Goal: Task Accomplishment & Management: Use online tool/utility

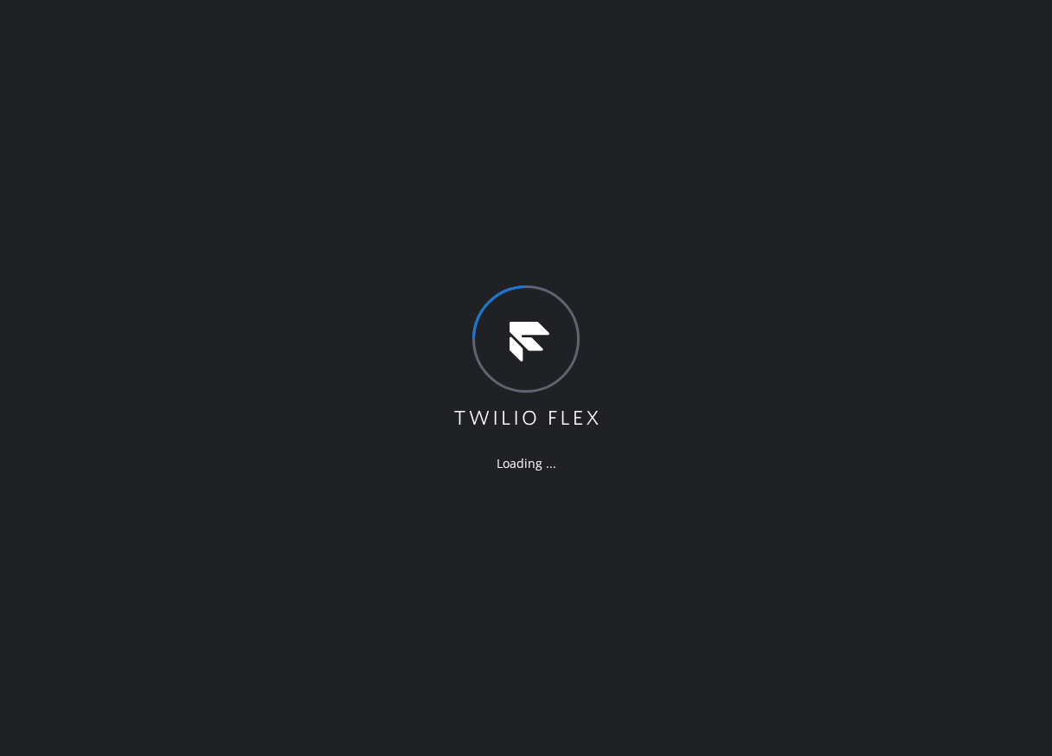
click at [946, 363] on div "Loading ..." at bounding box center [526, 378] width 1052 height 756
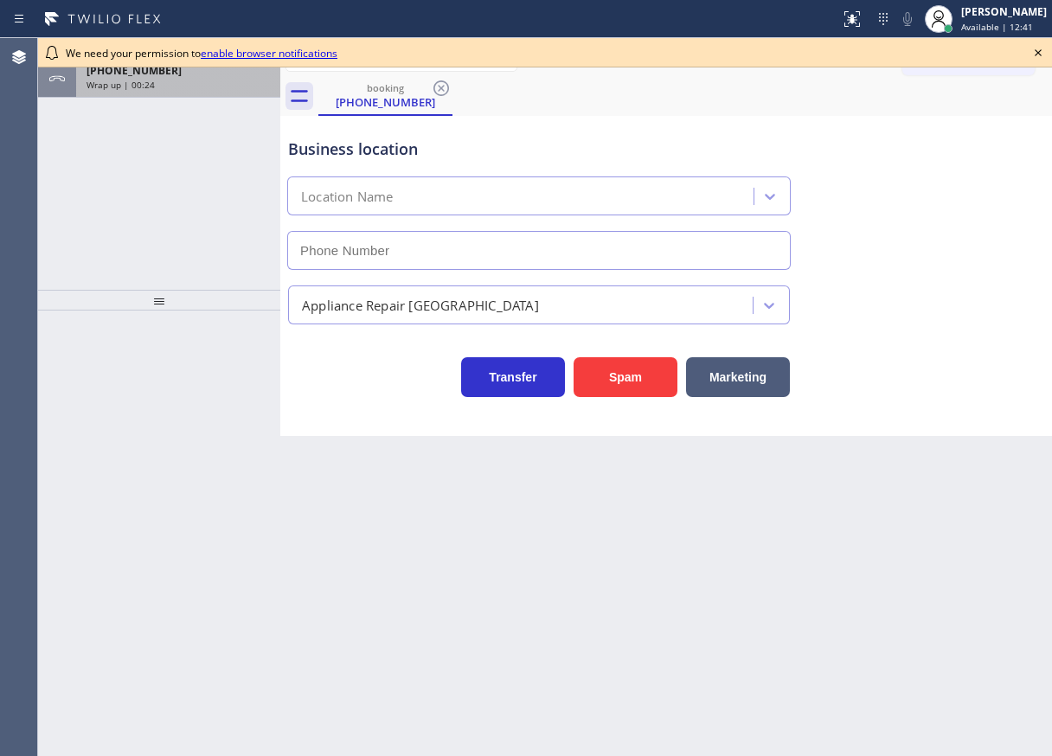
click at [183, 80] on div "Wrap up | 00:24" at bounding box center [178, 85] width 183 height 12
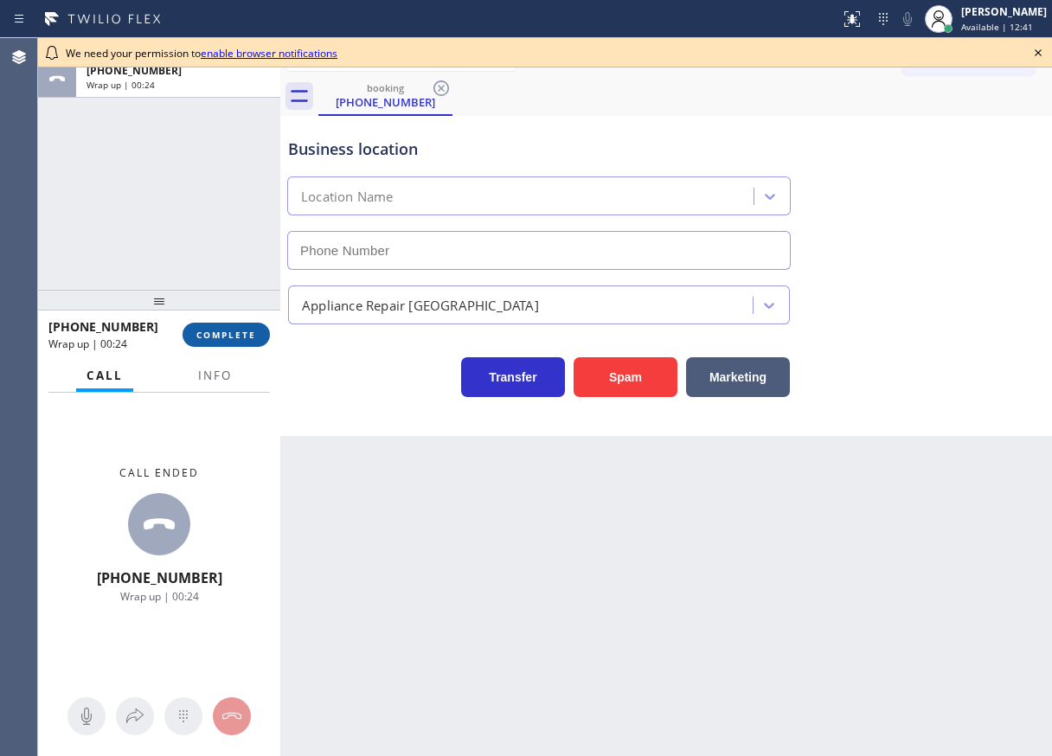
click at [206, 337] on span "COMPLETE" at bounding box center [226, 335] width 60 height 12
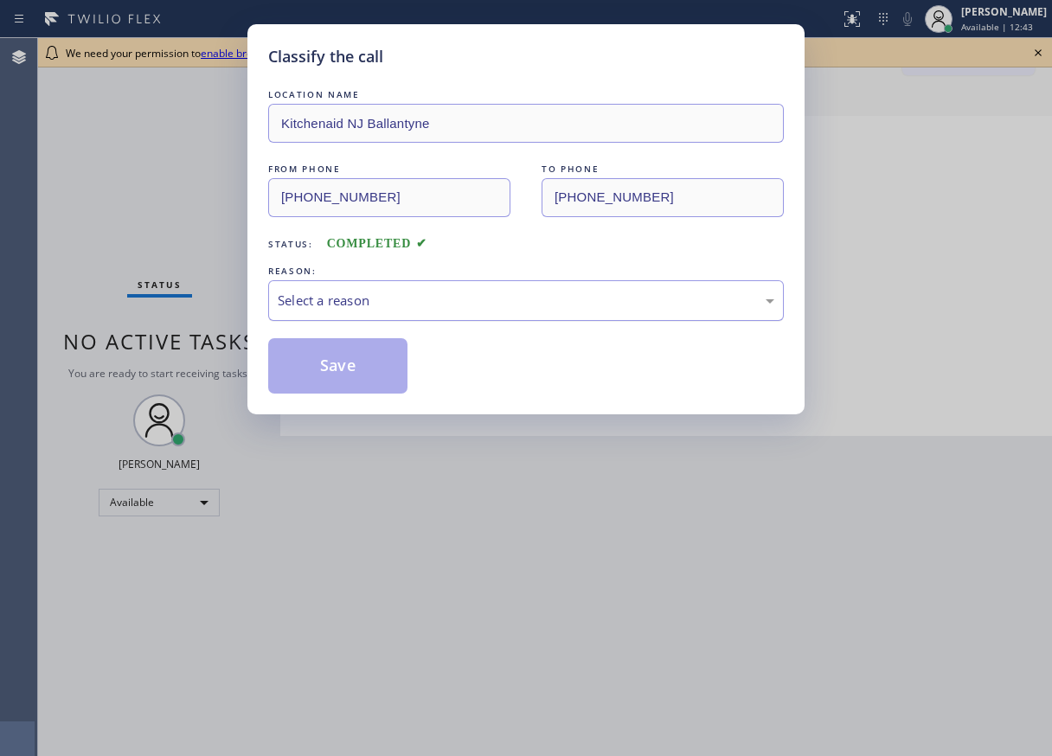
drag, startPoint x: 335, startPoint y: 286, endPoint x: 335, endPoint y: 303, distance: 16.4
click at [335, 287] on div "Select a reason" at bounding box center [526, 300] width 516 height 41
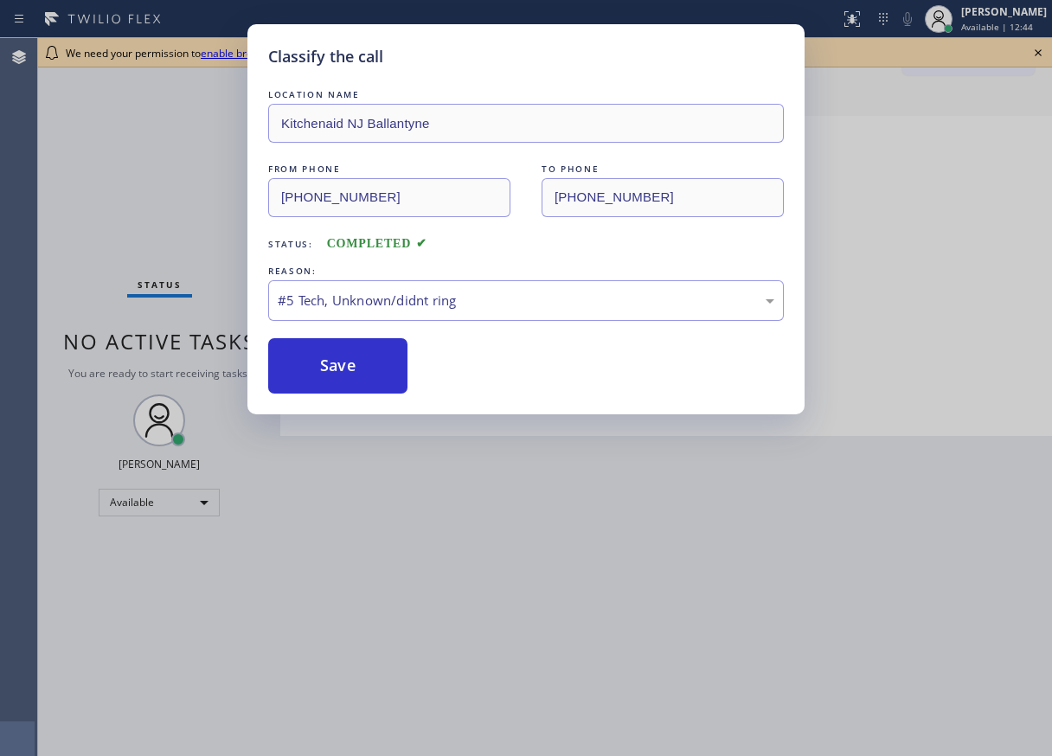
click at [332, 397] on div "Classify the call LOCATION NAME Kitchenaid NJ Ballantyne FROM PHONE (781) 506-6…" at bounding box center [525, 219] width 557 height 390
click at [335, 375] on button "Save" at bounding box center [337, 365] width 139 height 55
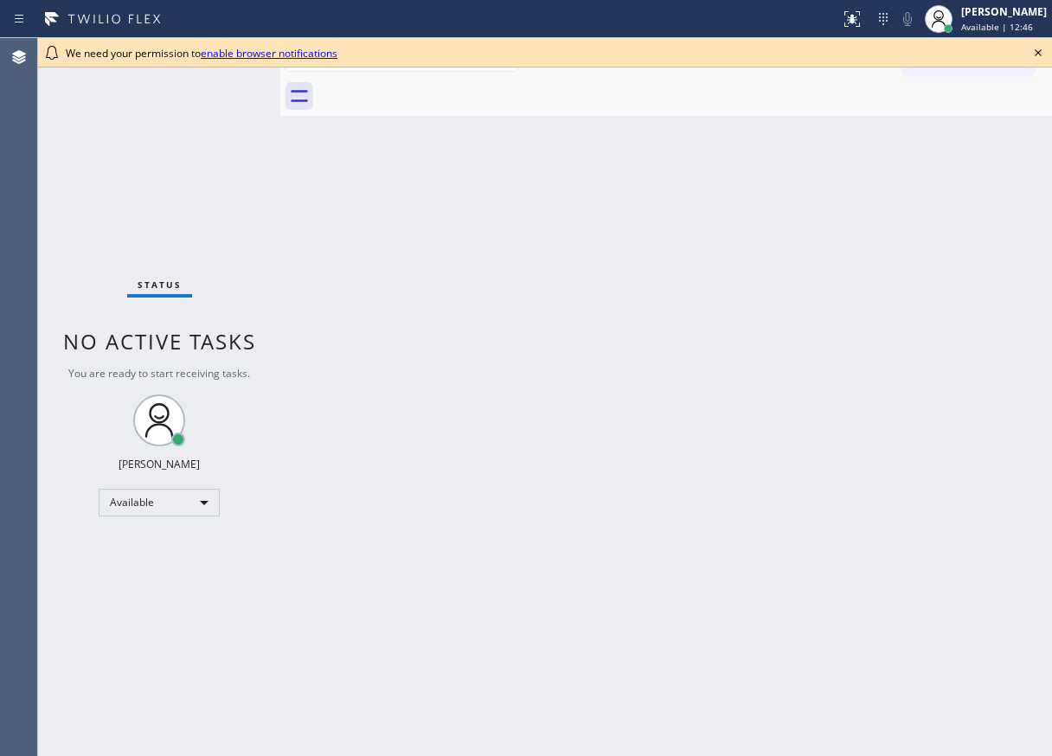
drag, startPoint x: 1037, startPoint y: 53, endPoint x: 1013, endPoint y: 61, distance: 24.9
click at [1037, 54] on icon at bounding box center [1038, 52] width 21 height 21
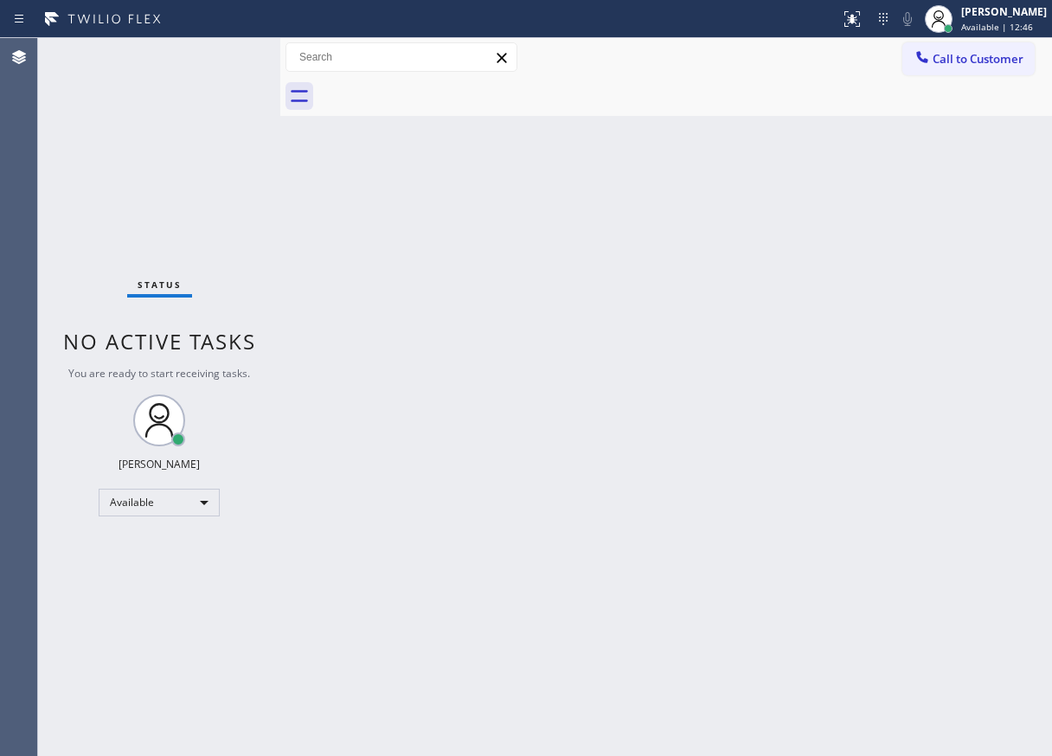
click at [582, 166] on div "Back to Dashboard Change Sender ID Customers Technicians Select a contact Outbo…" at bounding box center [666, 397] width 772 height 718
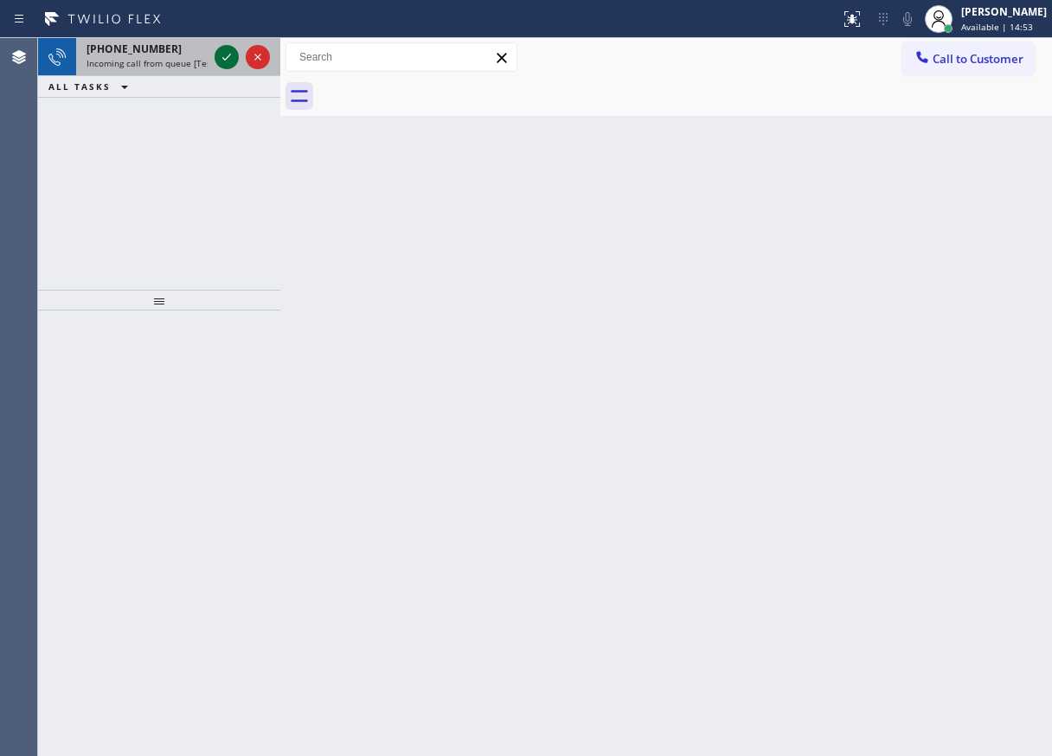
click at [225, 57] on icon at bounding box center [226, 57] width 21 height 21
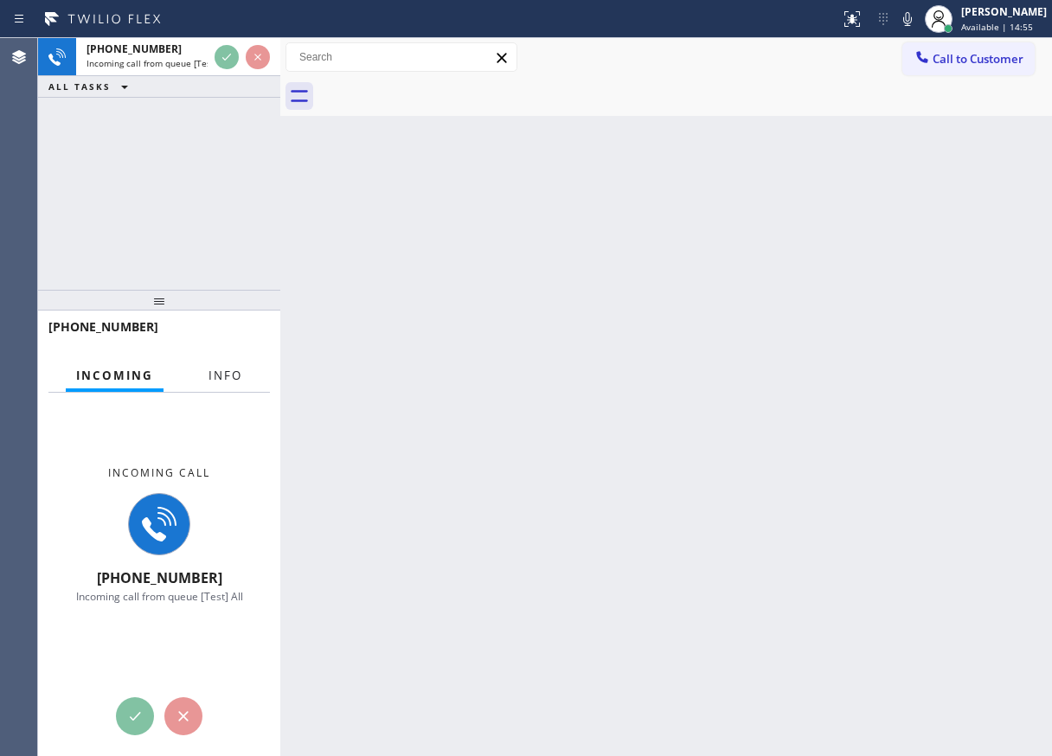
click at [228, 381] on span "Info" at bounding box center [226, 376] width 34 height 16
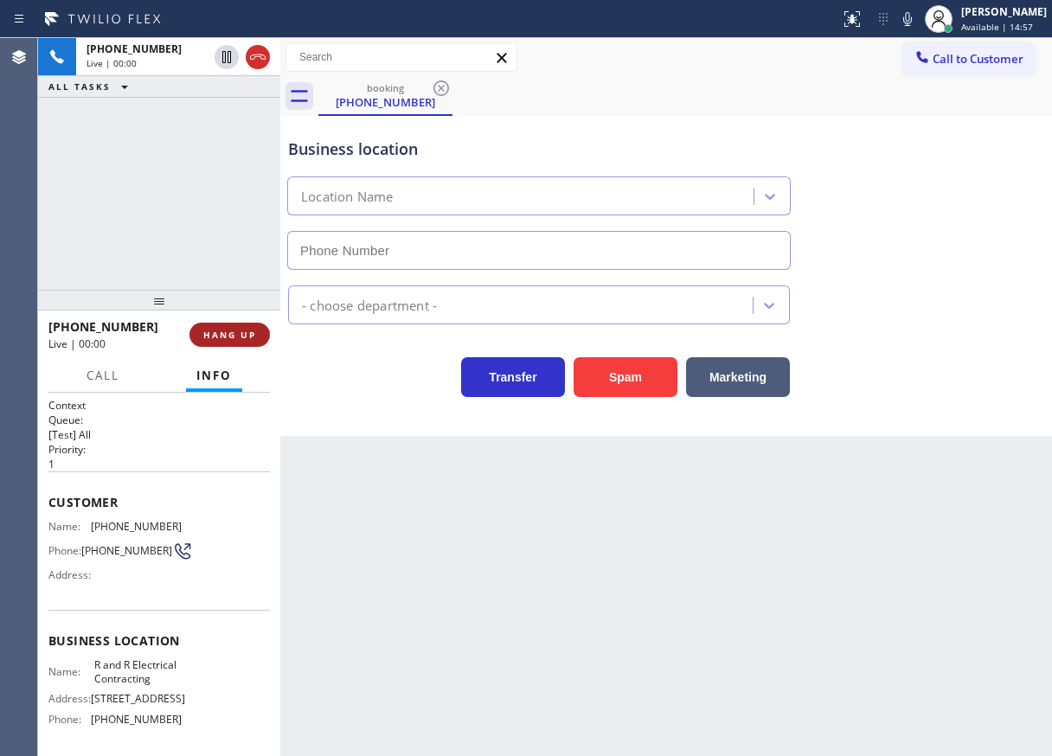
click at [240, 332] on span "HANG UP" at bounding box center [229, 335] width 53 height 12
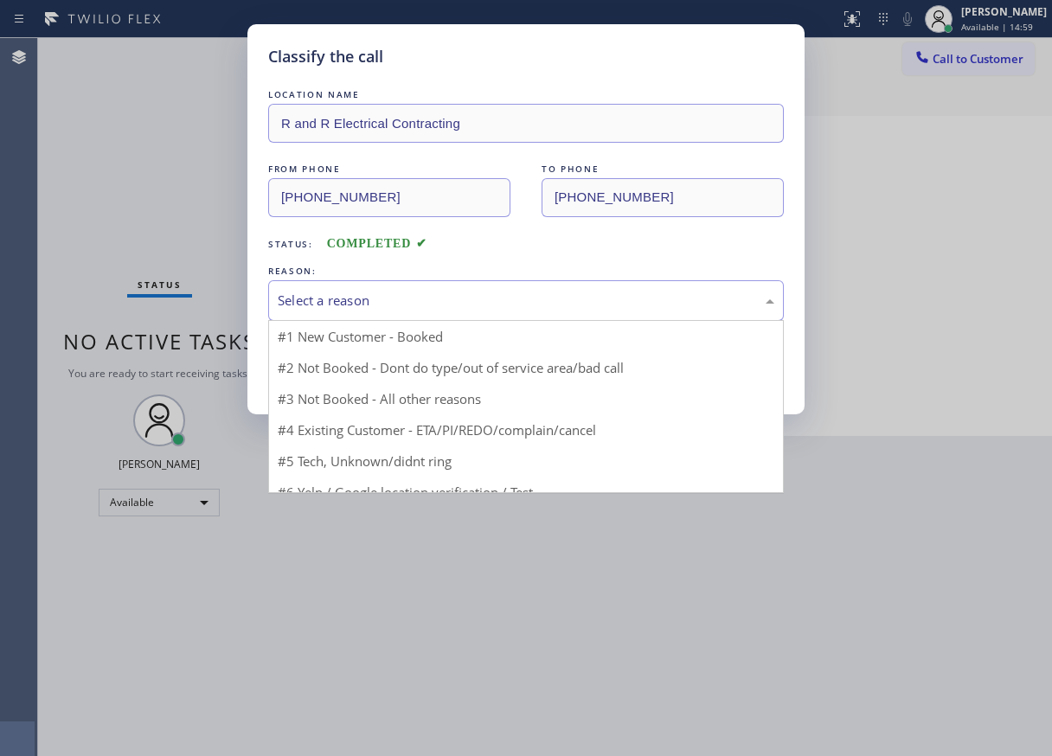
click at [369, 306] on div "Select a reason" at bounding box center [526, 301] width 497 height 20
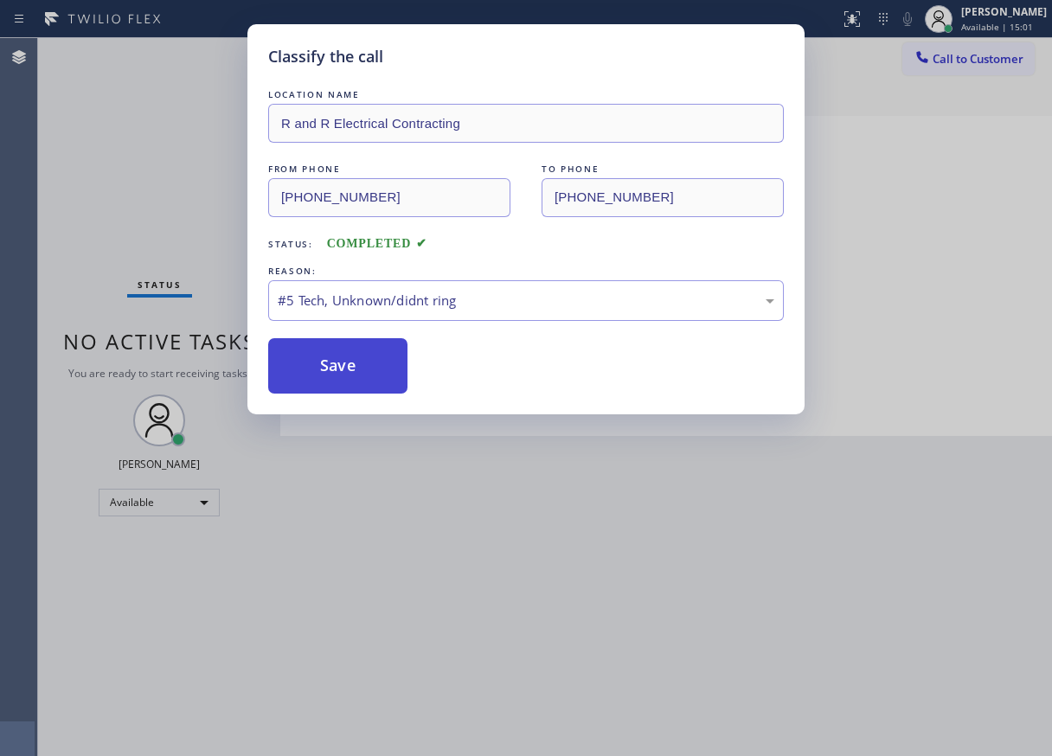
click at [336, 372] on button "Save" at bounding box center [337, 365] width 139 height 55
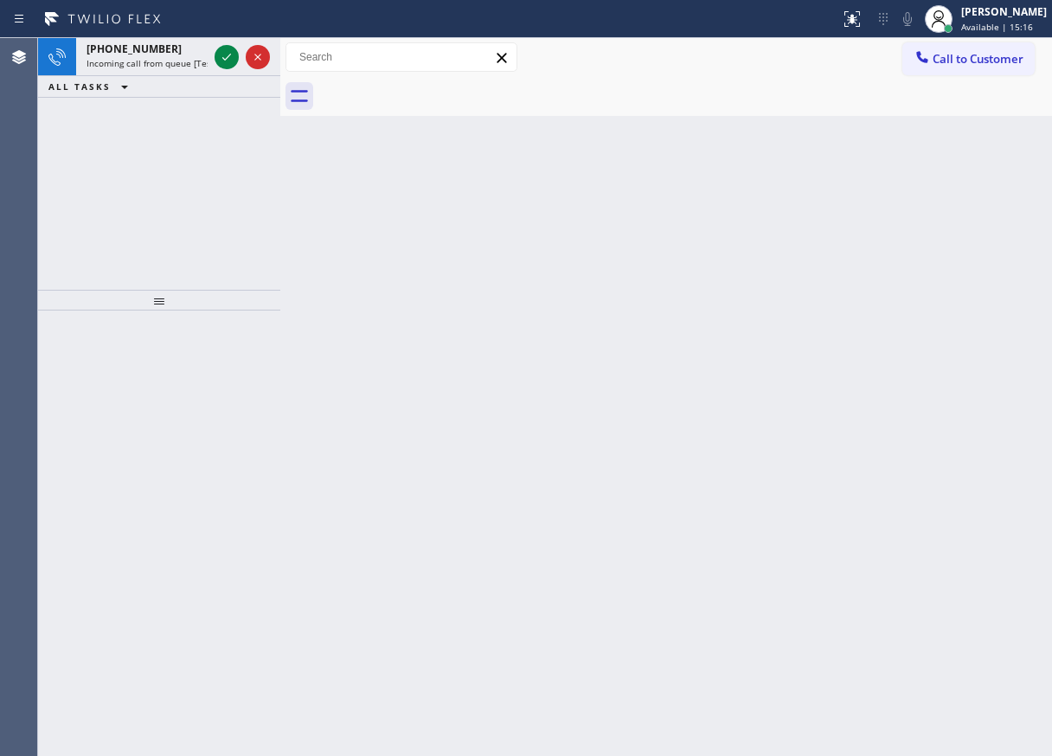
click at [984, 270] on div "Back to Dashboard Change Sender ID Customers Technicians Select a contact Outbo…" at bounding box center [666, 397] width 772 height 718
click at [222, 61] on icon at bounding box center [226, 57] width 21 height 21
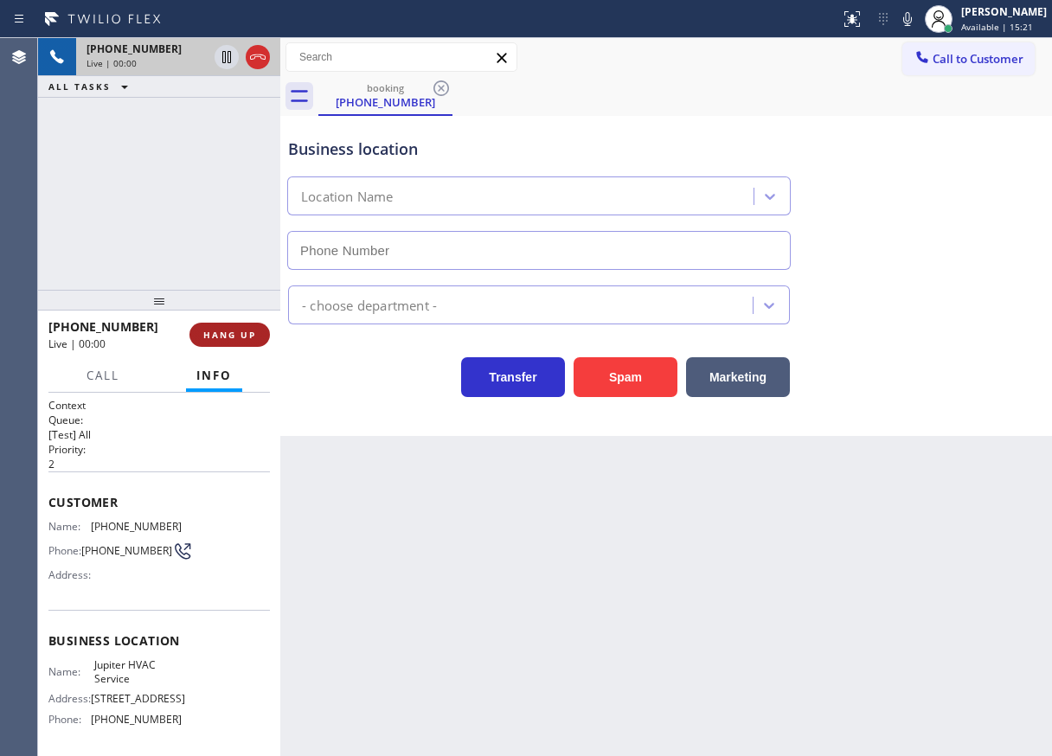
click at [253, 339] on span "HANG UP" at bounding box center [229, 335] width 53 height 12
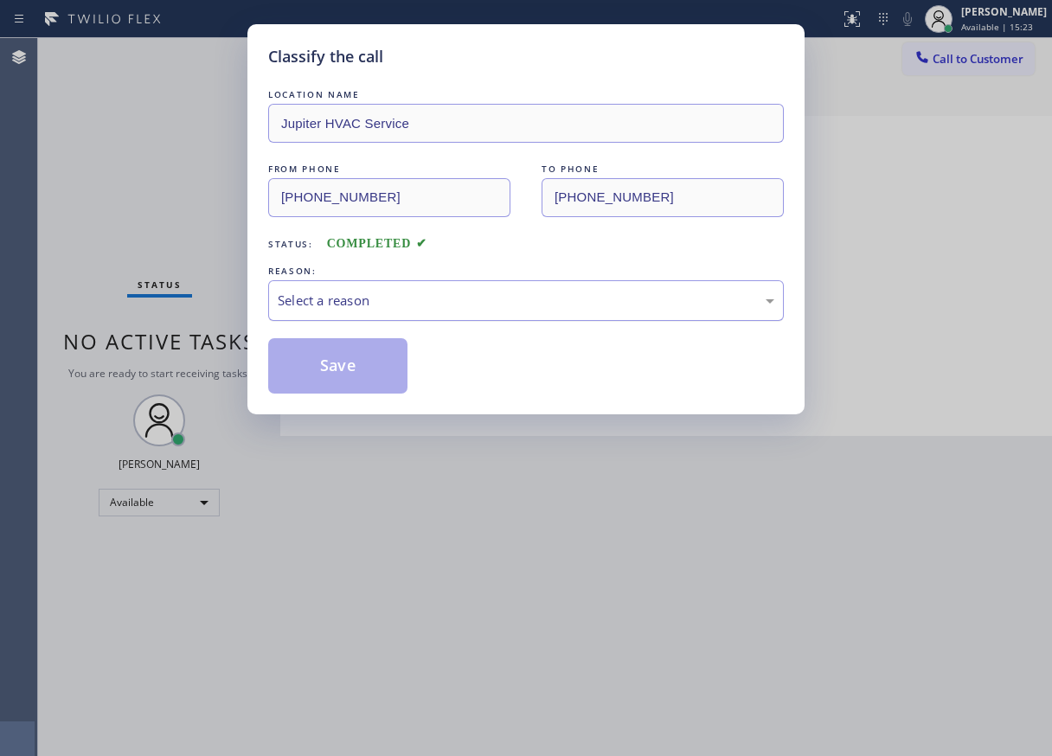
click at [367, 291] on div "Select a reason" at bounding box center [526, 301] width 497 height 20
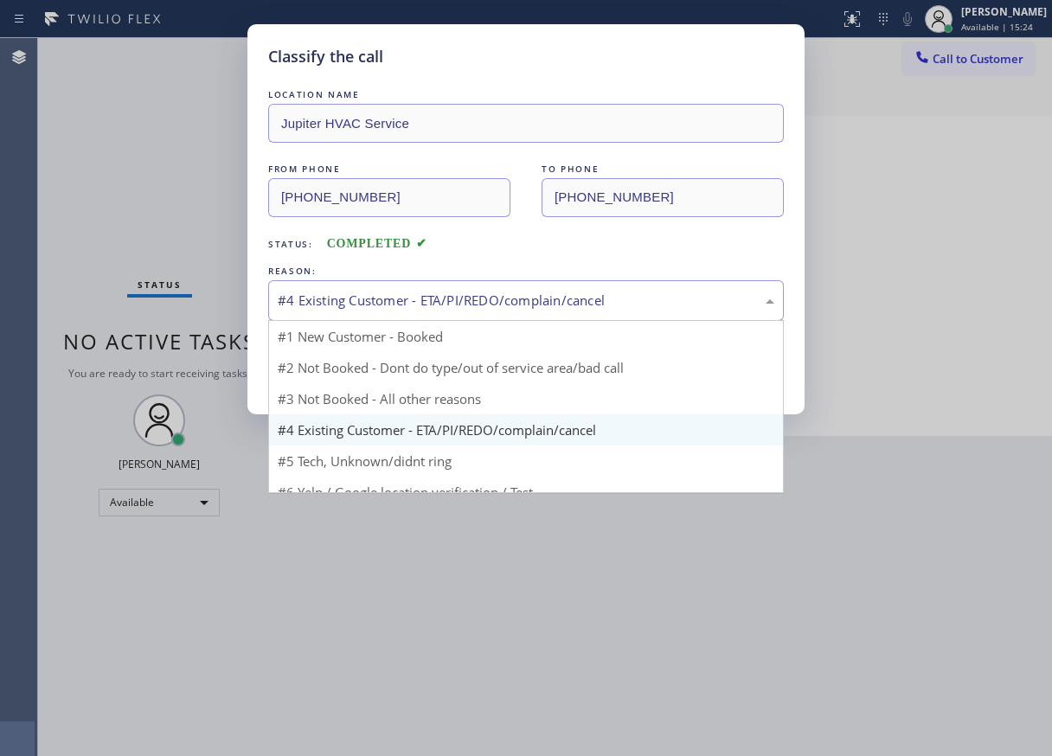
click at [351, 285] on div "#4 Existing Customer - ETA/PI/REDO/complain/cancel" at bounding box center [526, 300] width 516 height 41
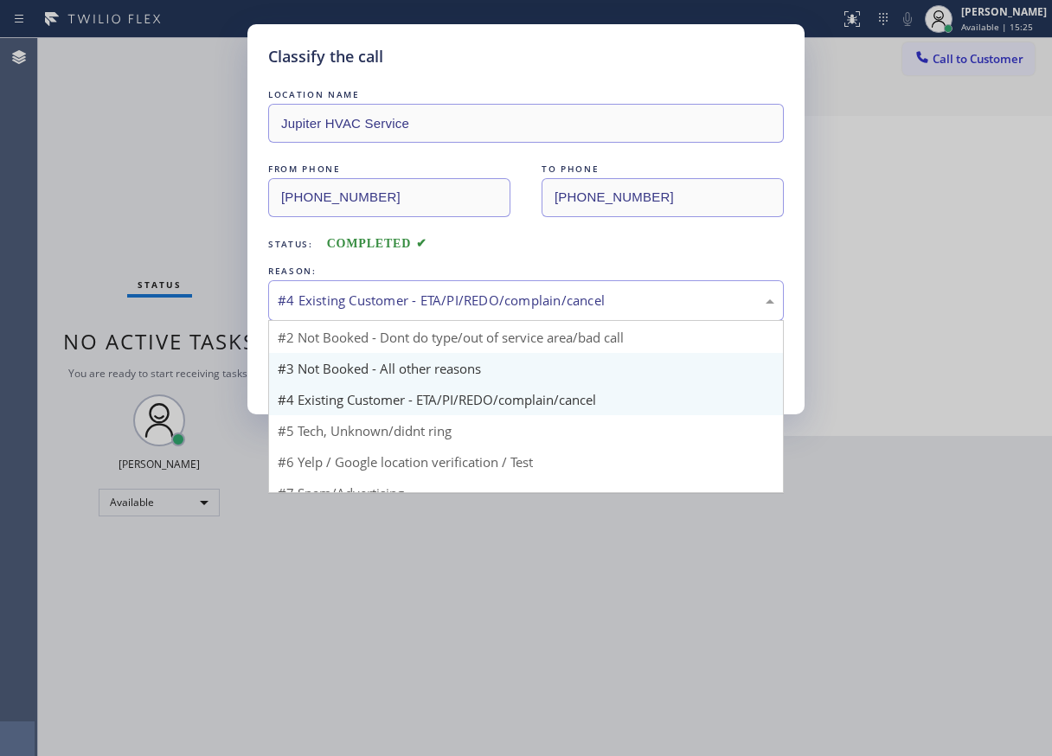
scroll to position [47, 0]
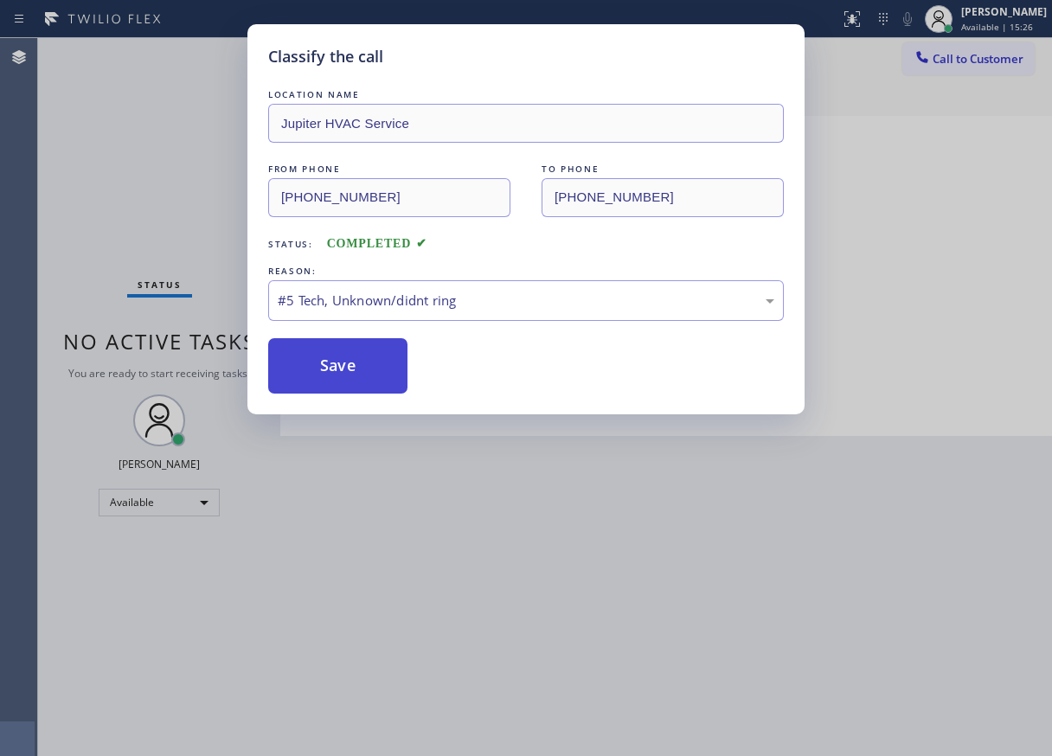
click at [338, 359] on button "Save" at bounding box center [337, 365] width 139 height 55
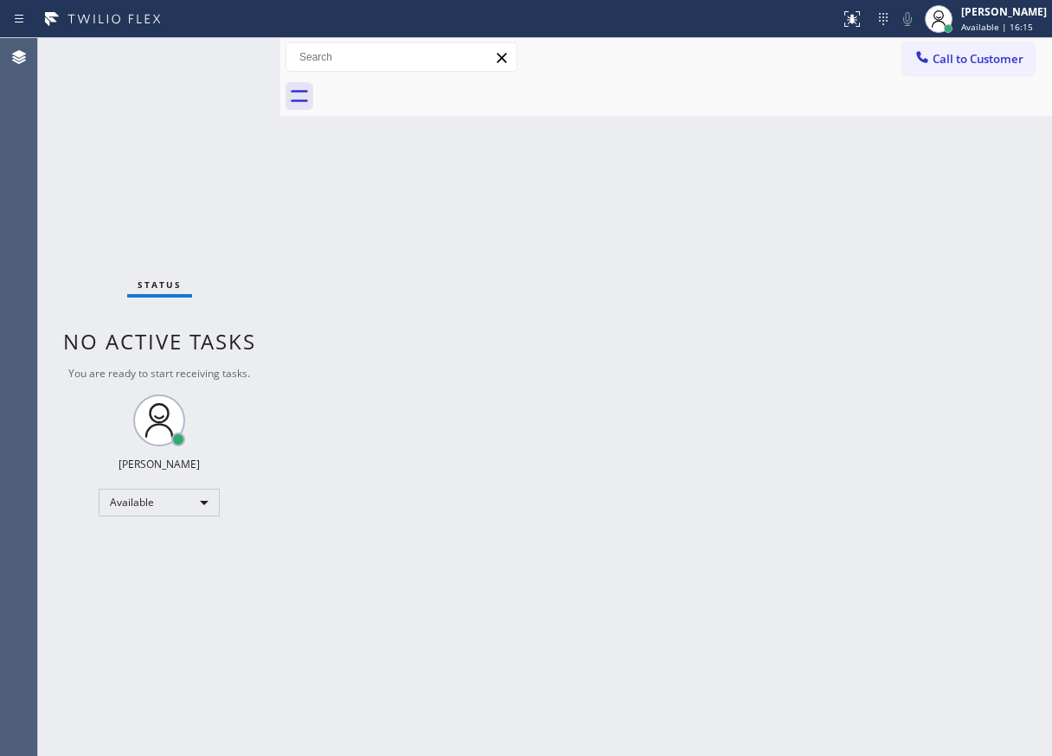
drag, startPoint x: 945, startPoint y: 122, endPoint x: 491, endPoint y: 130, distance: 453.5
click at [945, 122] on div "Back to Dashboard Change Sender ID Customers Technicians Select a contact Outbo…" at bounding box center [666, 397] width 772 height 718
click at [967, 484] on div "Back to Dashboard Change Sender ID Customers Technicians Select a contact Outbo…" at bounding box center [666, 397] width 772 height 718
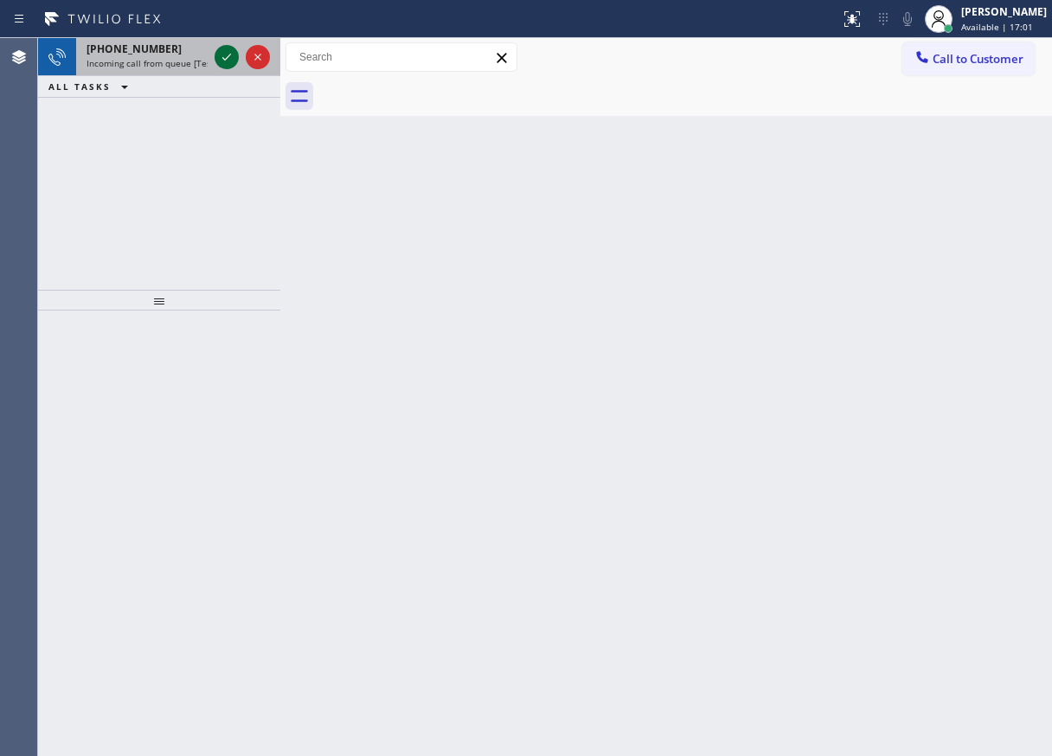
click at [228, 64] on icon at bounding box center [226, 57] width 21 height 21
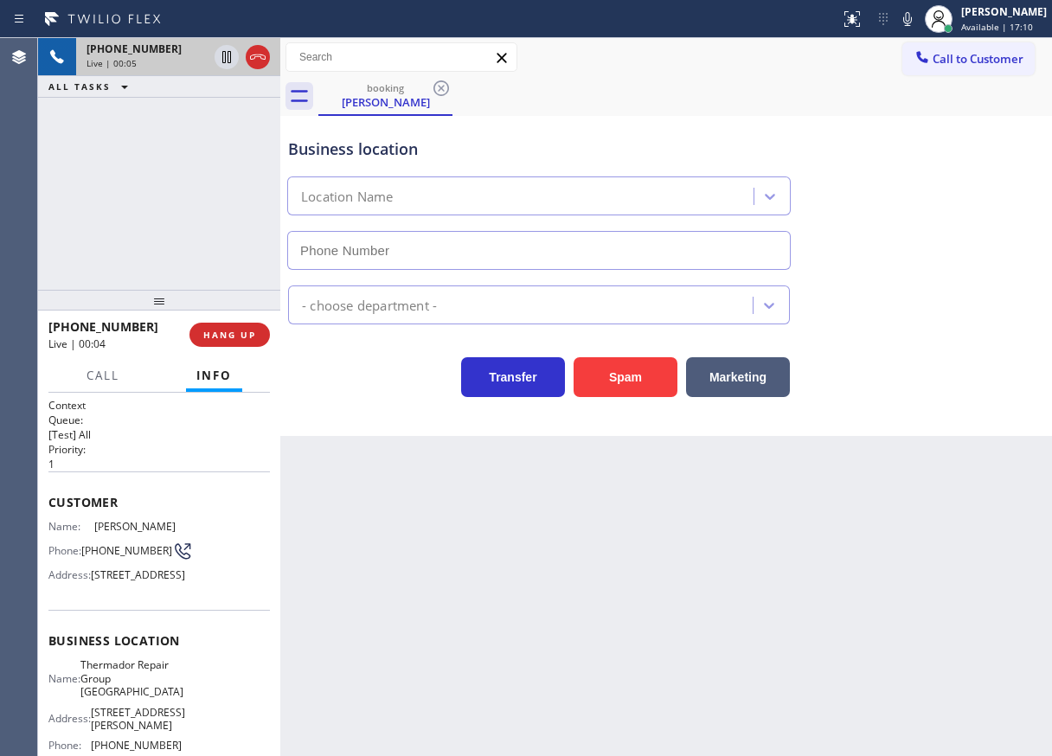
click at [101, 557] on span "(650) 867-6629" at bounding box center [126, 550] width 91 height 13
copy div "(650) 867-6629"
click at [103, 557] on span "(650) 867-6629" at bounding box center [126, 550] width 91 height 13
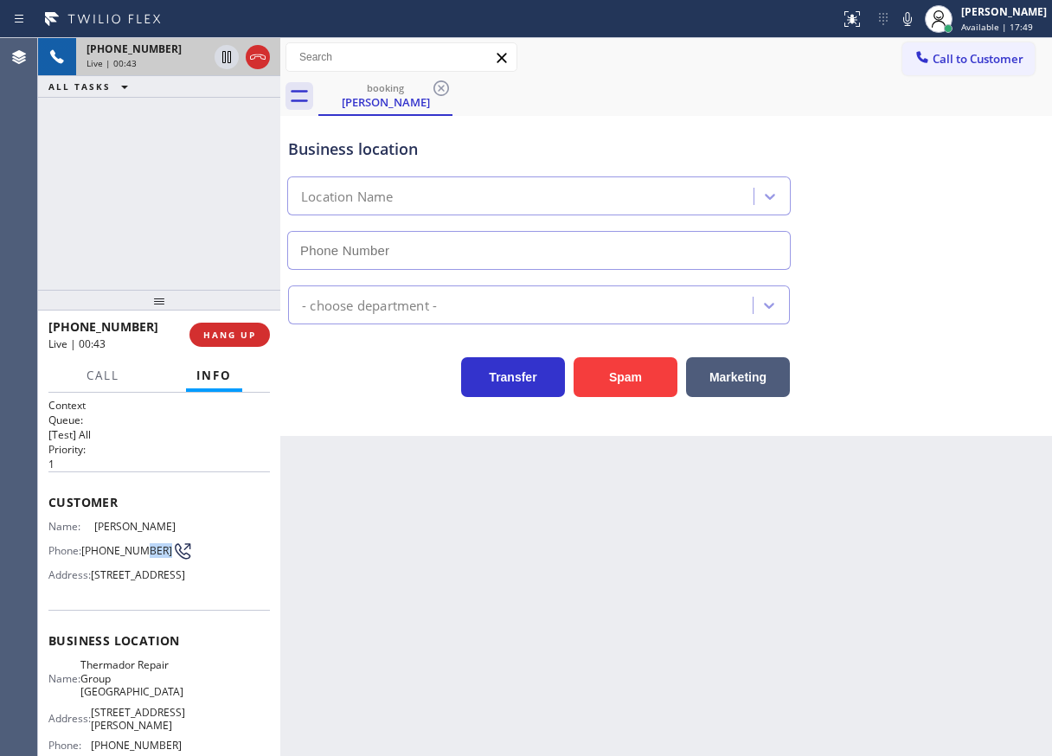
click at [103, 557] on span "(650) 867-6629" at bounding box center [126, 550] width 91 height 13
click at [100, 698] on span "Thermador Repair Group Menlo Park" at bounding box center [131, 678] width 103 height 40
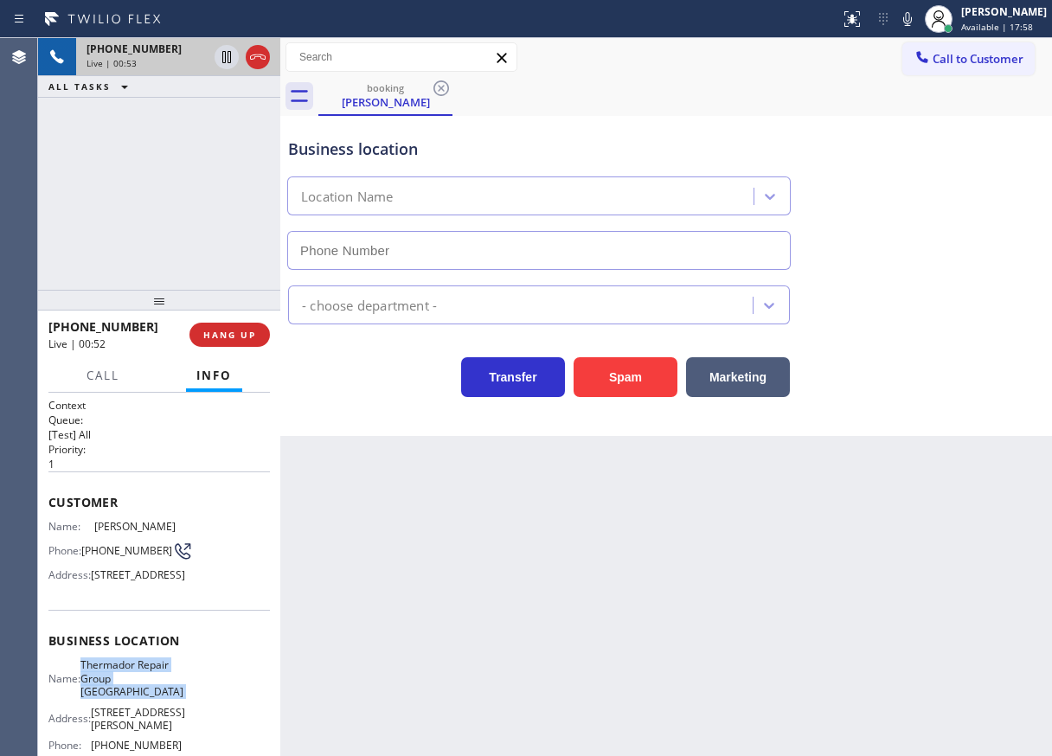
copy span "Thermador Repair Group Menlo Park"
click at [475, 251] on input "text" at bounding box center [539, 250] width 504 height 39
type input "(___) ___-____"
click at [475, 251] on input "(___) ___-____" at bounding box center [539, 250] width 504 height 39
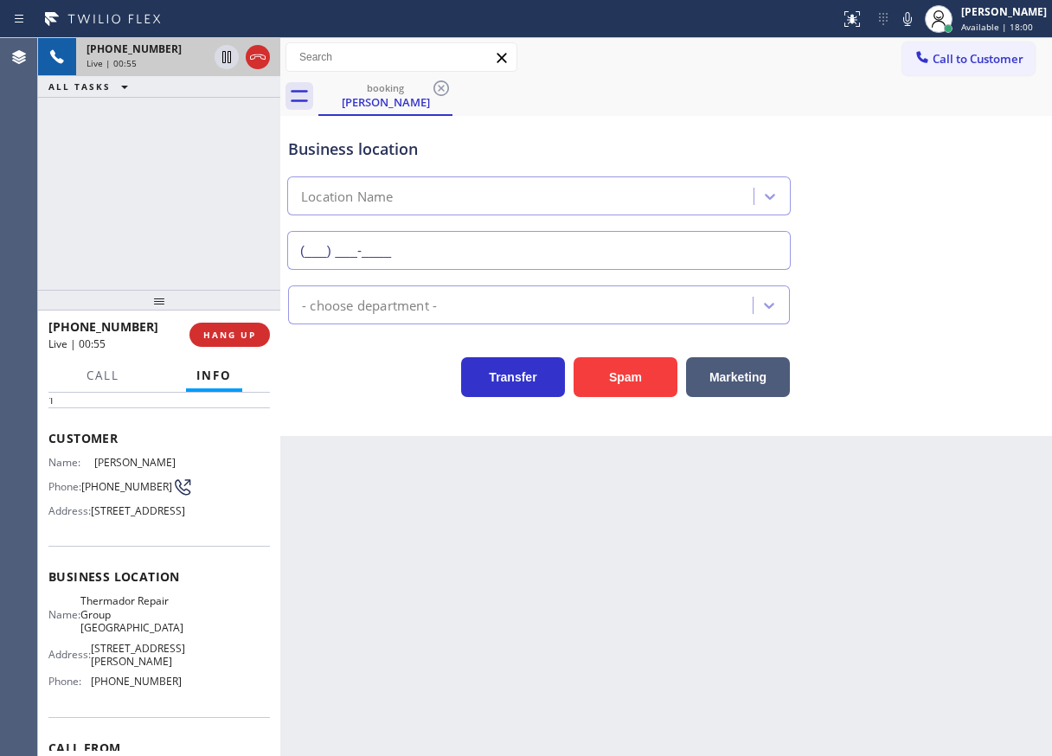
scroll to position [173, 0]
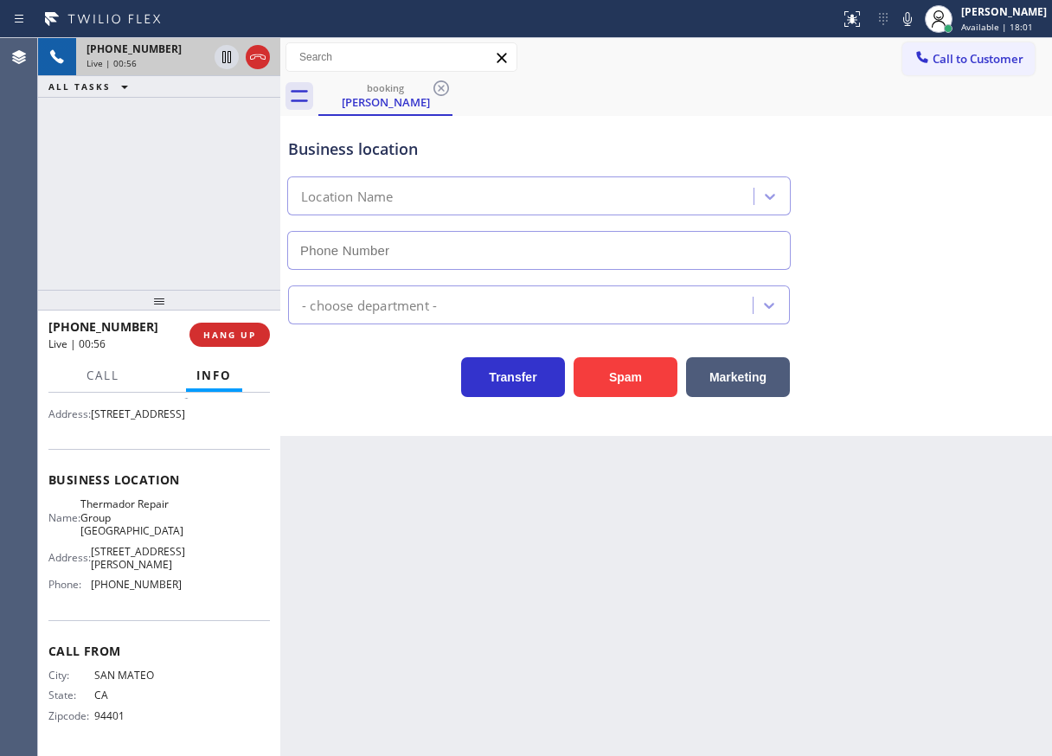
click at [134, 599] on div "Name: Thermador Repair Group Menlo Park Address: 431 Burgess Dr, Phone: (650) 2…" at bounding box center [114, 548] width 133 height 101
copy span "(650) 243-0322"
click at [918, 17] on icon at bounding box center [907, 19] width 21 height 21
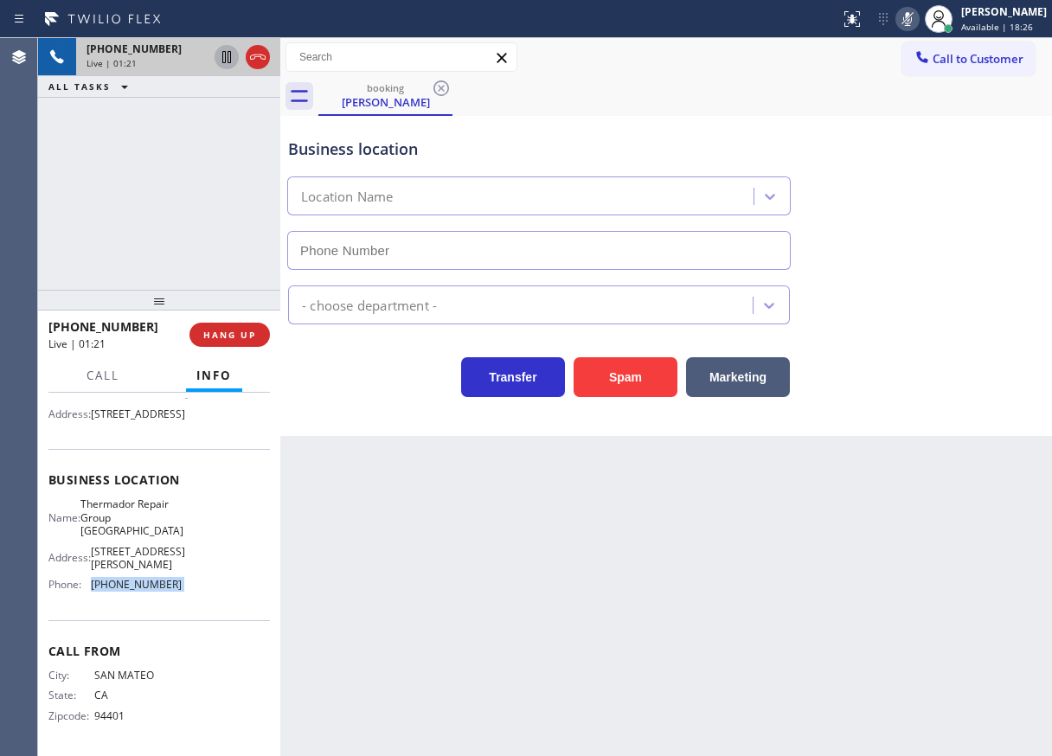
click at [228, 53] on icon at bounding box center [226, 57] width 9 height 12
click at [225, 55] on icon at bounding box center [227, 57] width 12 height 12
click at [912, 15] on icon at bounding box center [907, 19] width 9 height 14
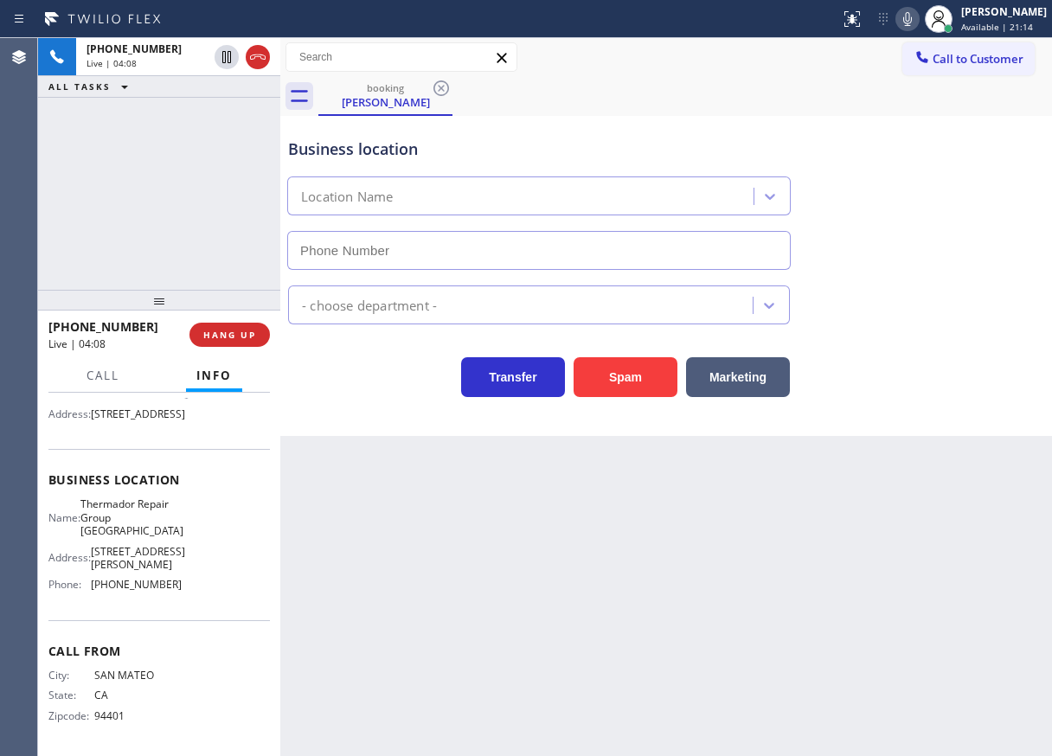
click at [236, 311] on div at bounding box center [159, 300] width 242 height 21
click at [229, 331] on span "HANG UP" at bounding box center [229, 335] width 53 height 12
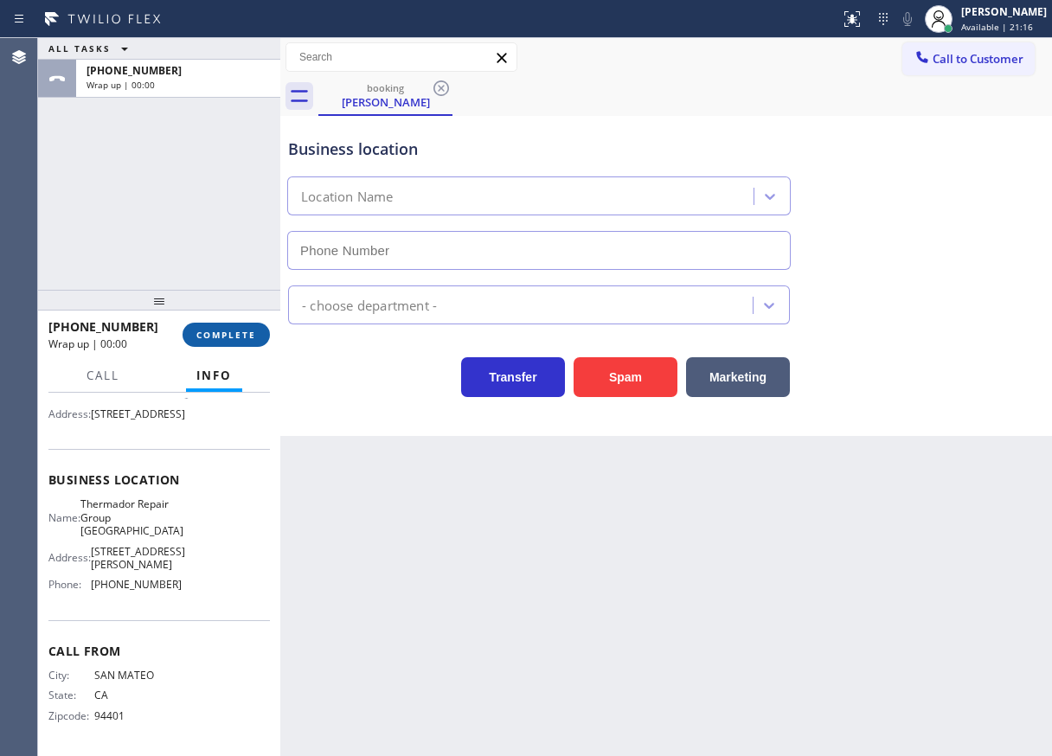
click at [255, 335] on button "COMPLETE" at bounding box center [226, 335] width 87 height 24
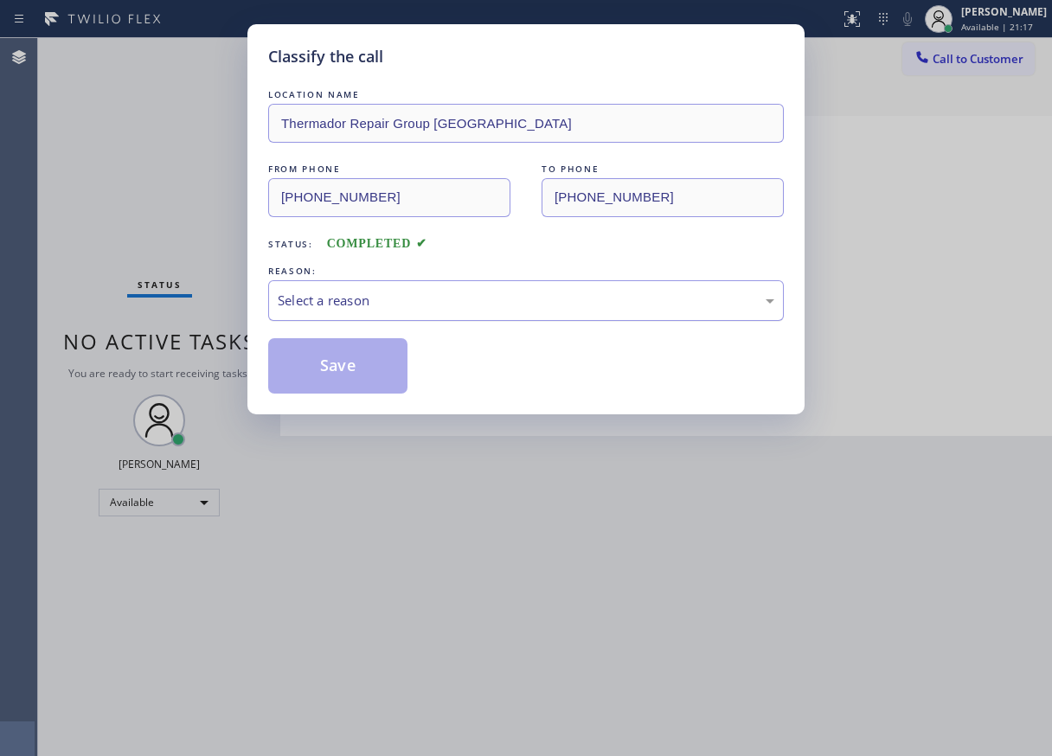
click at [352, 309] on div "Select a reason" at bounding box center [526, 301] width 497 height 20
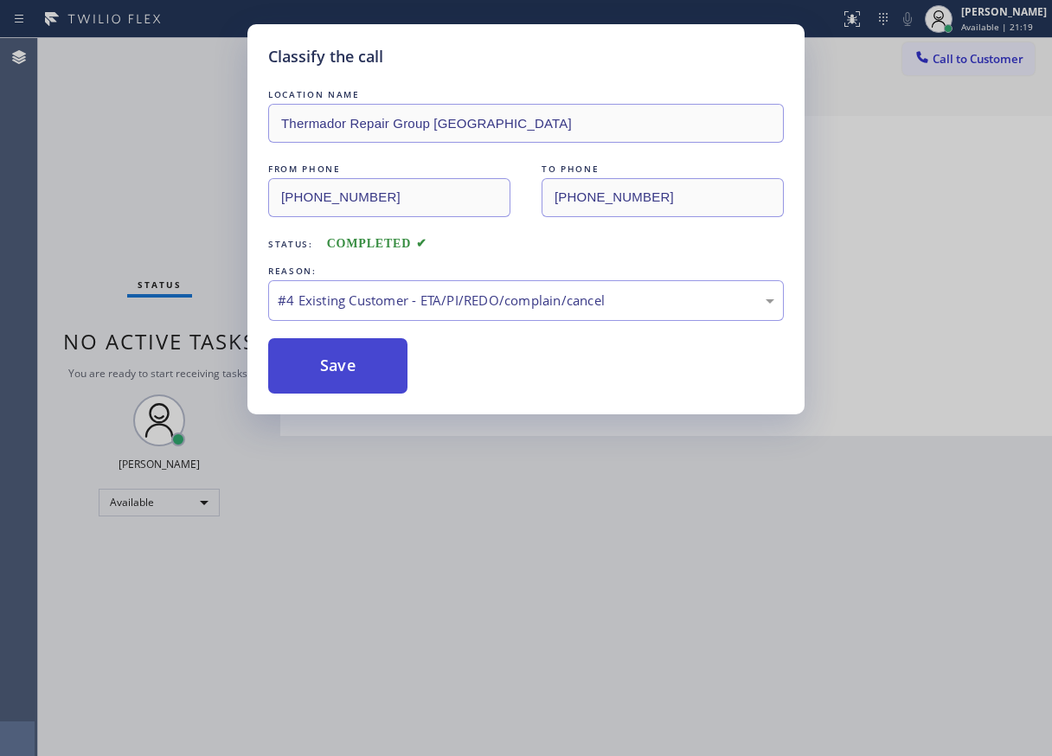
click at [337, 355] on button "Save" at bounding box center [337, 365] width 139 height 55
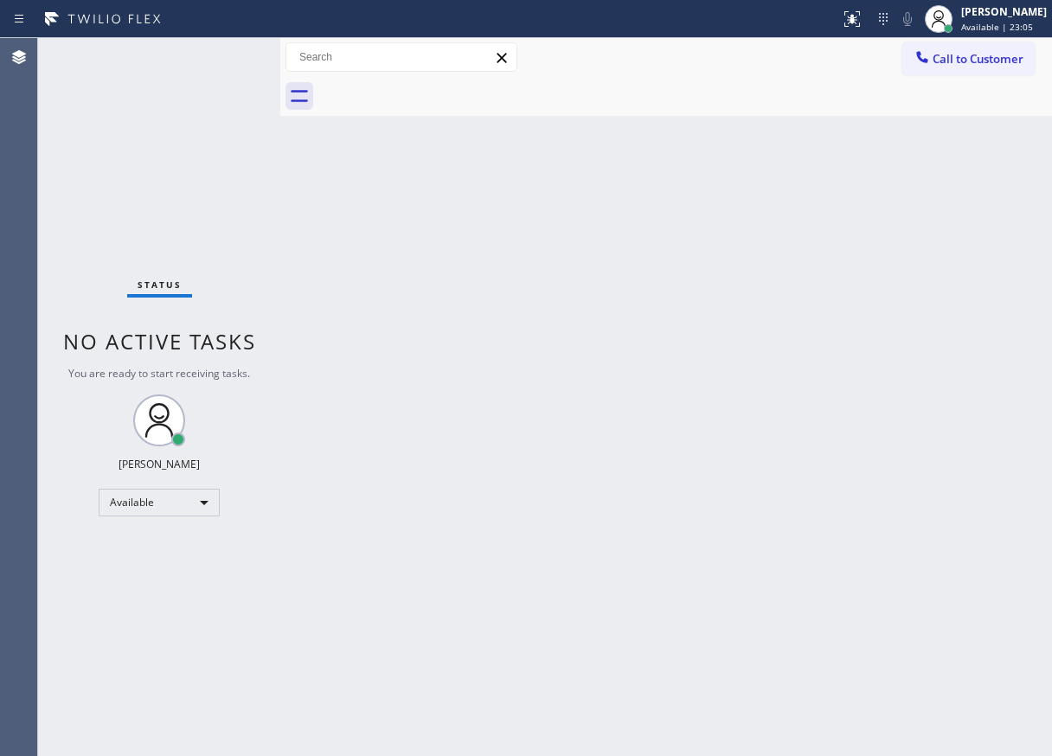
click at [956, 244] on div "Back to Dashboard Change Sender ID Customers Technicians Select a contact Outbo…" at bounding box center [666, 397] width 772 height 718
drag, startPoint x: 986, startPoint y: 474, endPoint x: 1028, endPoint y: 385, distance: 98.7
click at [986, 474] on div "Back to Dashboard Change Sender ID Customers Technicians Select a contact Outbo…" at bounding box center [666, 397] width 772 height 718
click at [1013, 20] on div "Paula Arnado Available | 23:36" at bounding box center [1005, 18] width 94 height 30
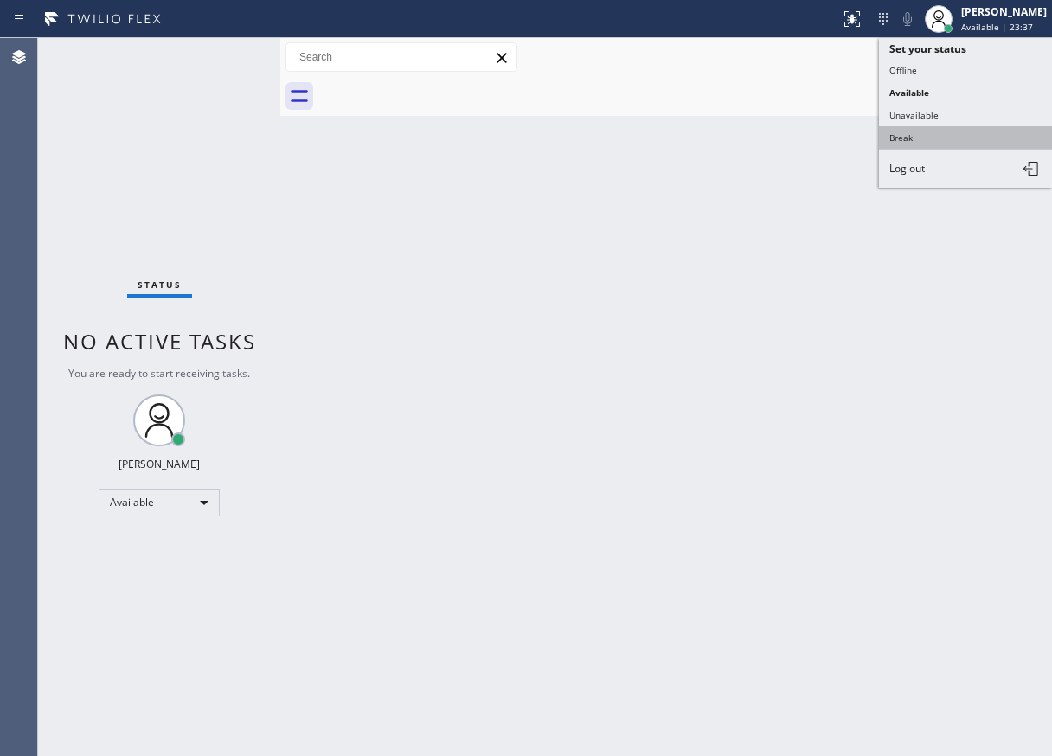
click at [960, 140] on button "Break" at bounding box center [965, 137] width 173 height 22
